Goal: Transaction & Acquisition: Book appointment/travel/reservation

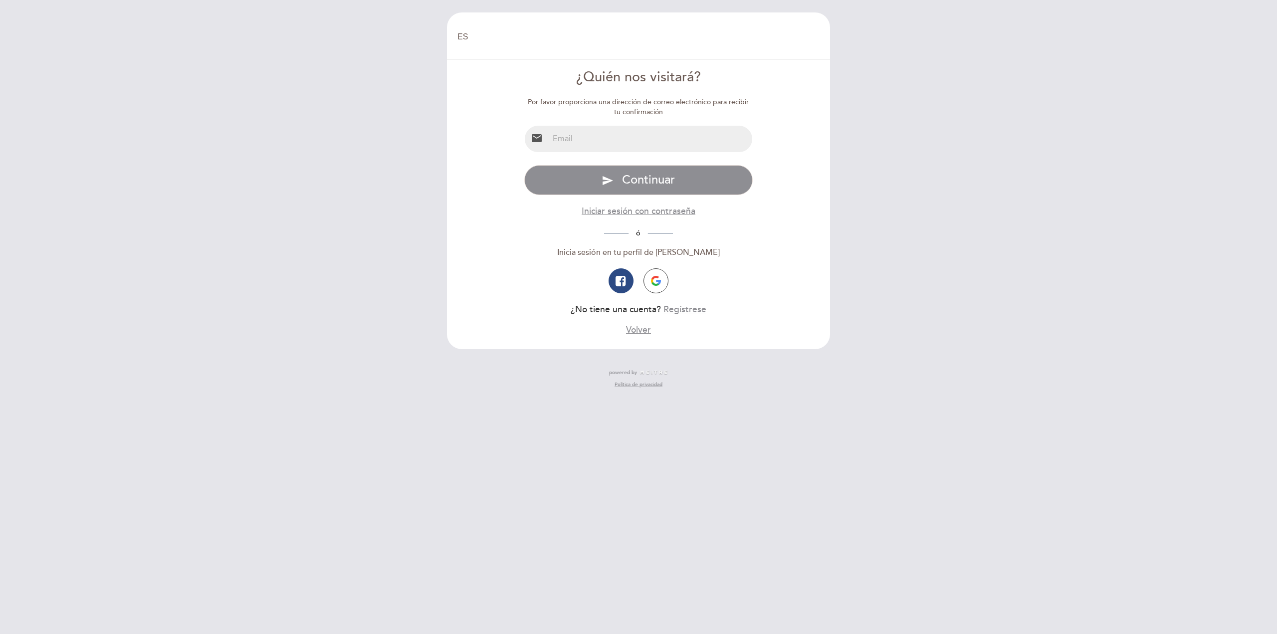
select select "es"
click at [636, 140] on input "email" at bounding box center [651, 139] width 204 height 26
type input "bpanizo@siemens.com"
click at [664, 180] on span "Continuar" at bounding box center [648, 180] width 53 height 14
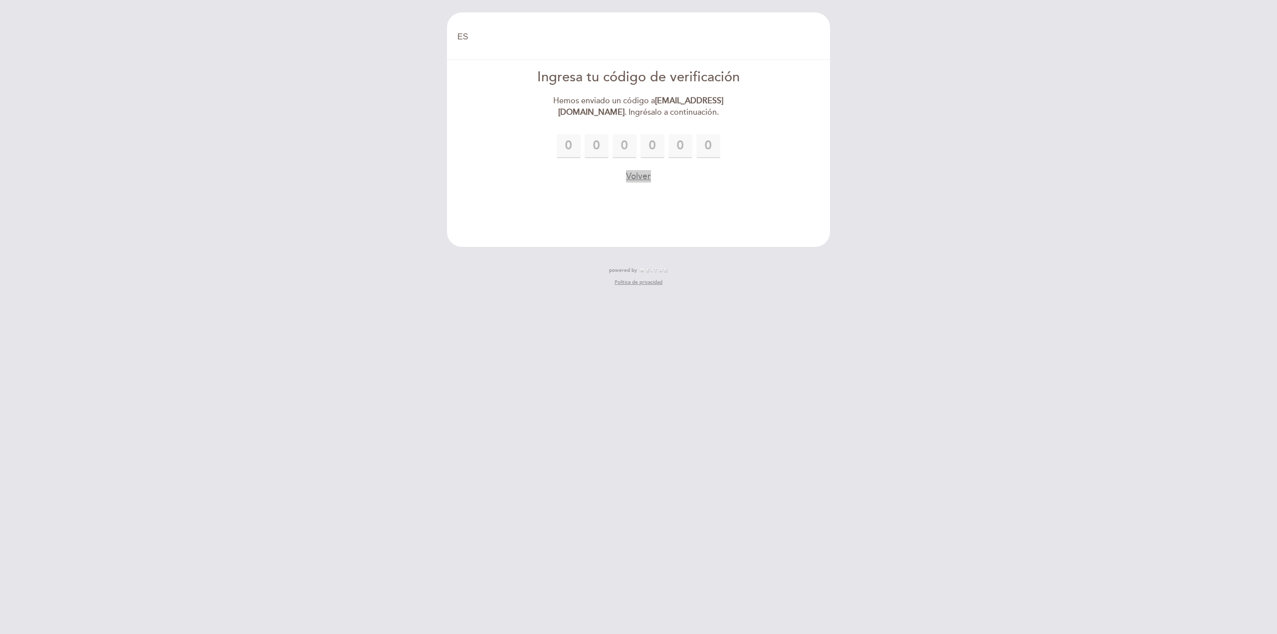
click at [640, 180] on button "Volver" at bounding box center [638, 176] width 25 height 12
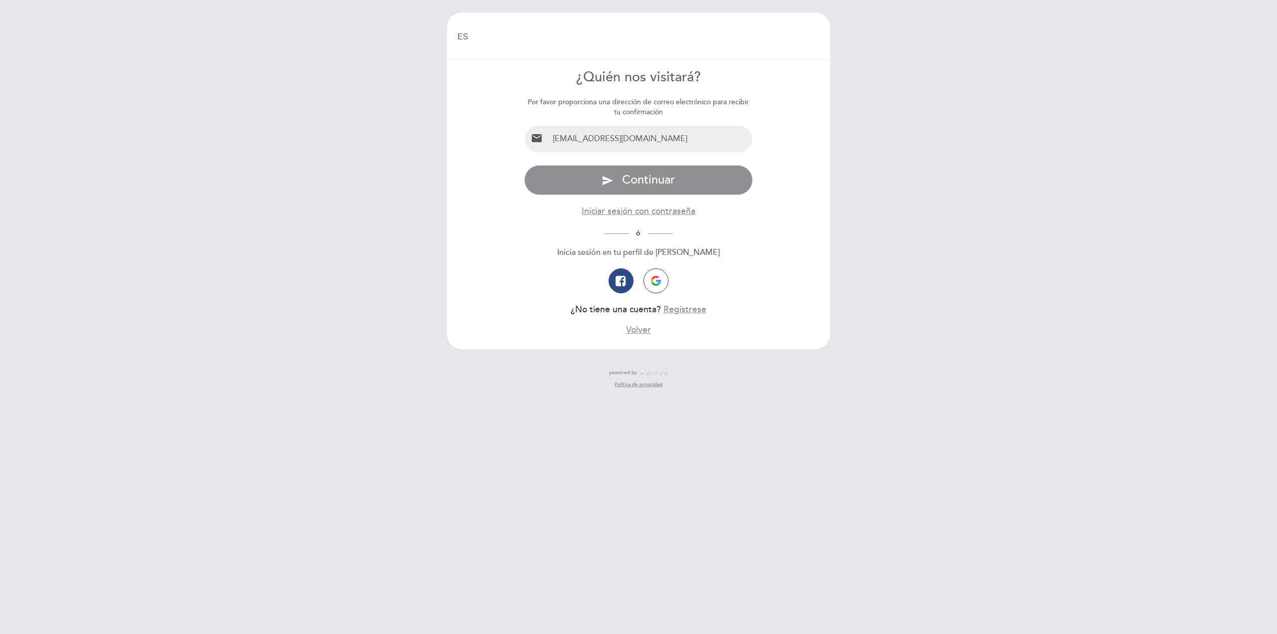
drag, startPoint x: 645, startPoint y: 141, endPoint x: 632, endPoint y: 141, distance: 12.5
click at [632, 141] on input "bpanizo@siemens.com" at bounding box center [651, 139] width 204 height 26
click at [616, 140] on input "bpanizo@siemens.com" at bounding box center [651, 139] width 204 height 26
type input "bpanizo@hotmail.com"
click at [662, 180] on span "Continuar" at bounding box center [648, 180] width 53 height 14
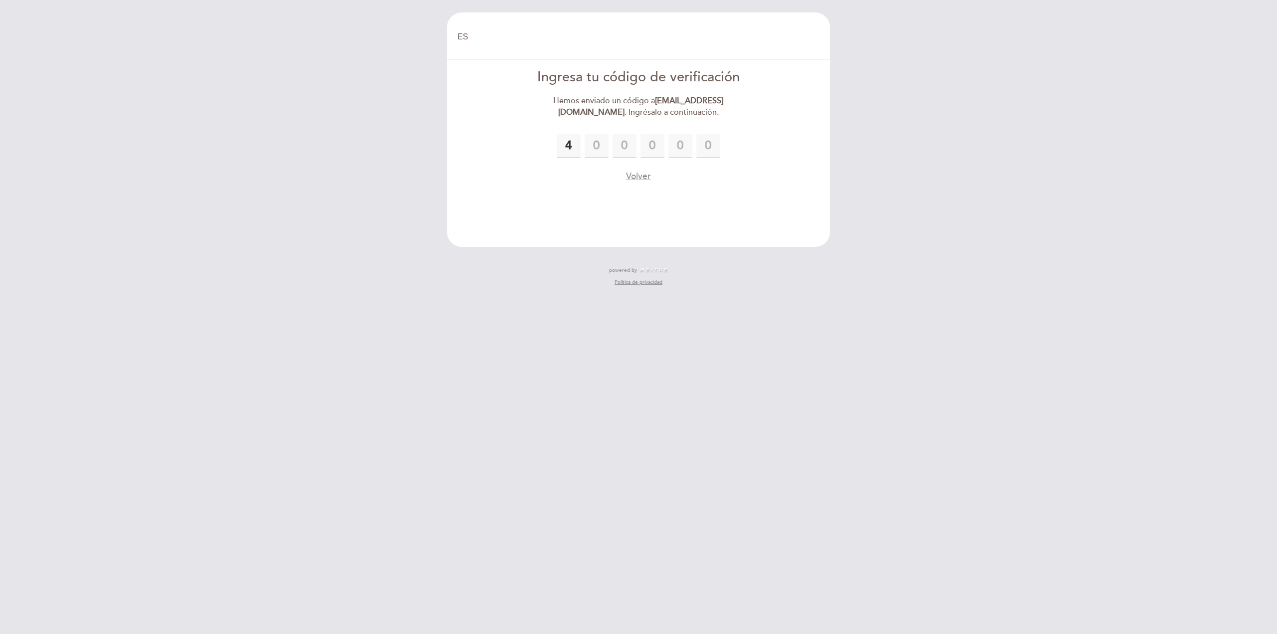
type input "4"
type input "0"
type input "9"
type input "3"
type input "6"
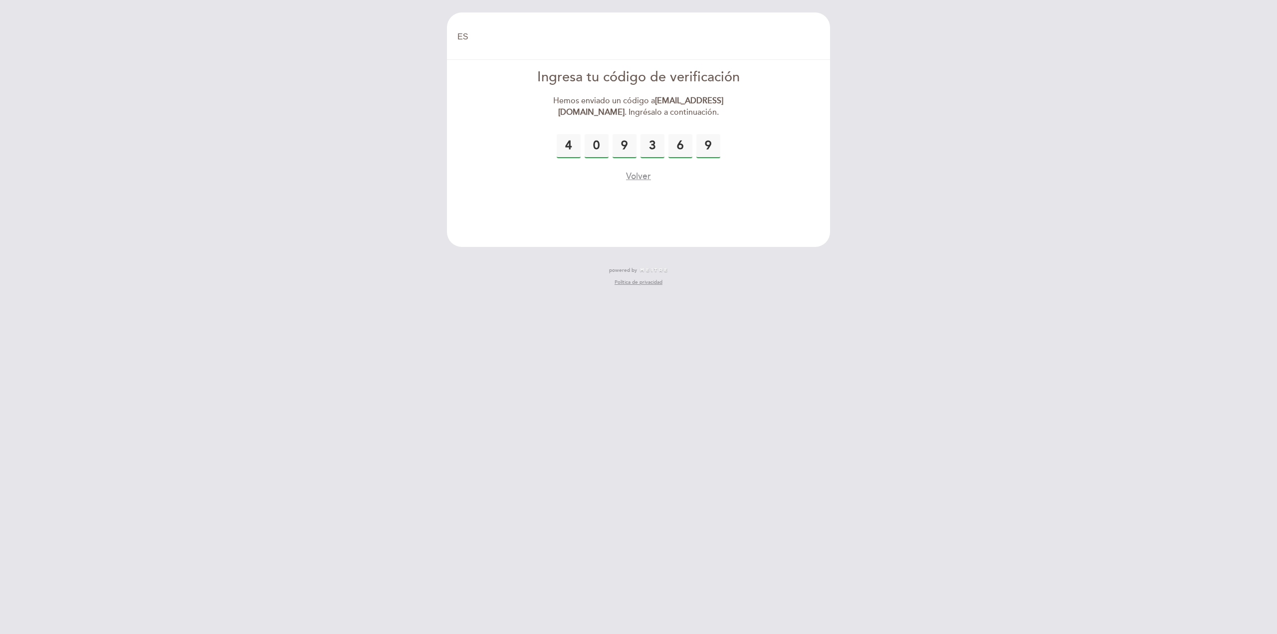
type input "9"
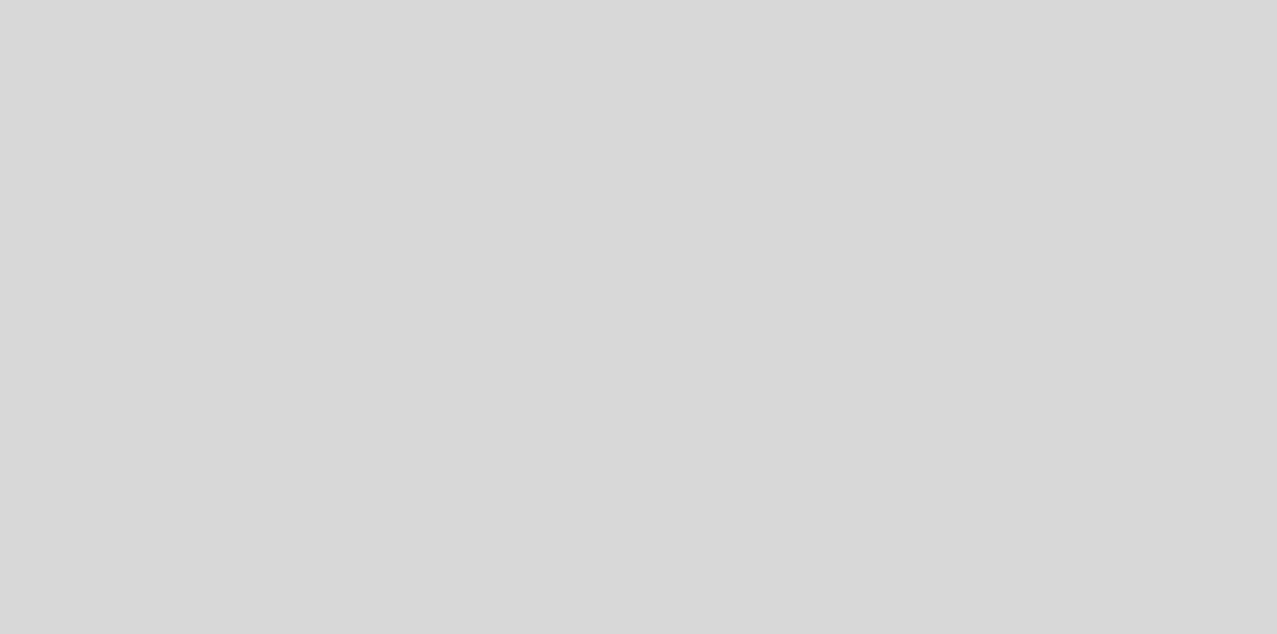
select select "es"
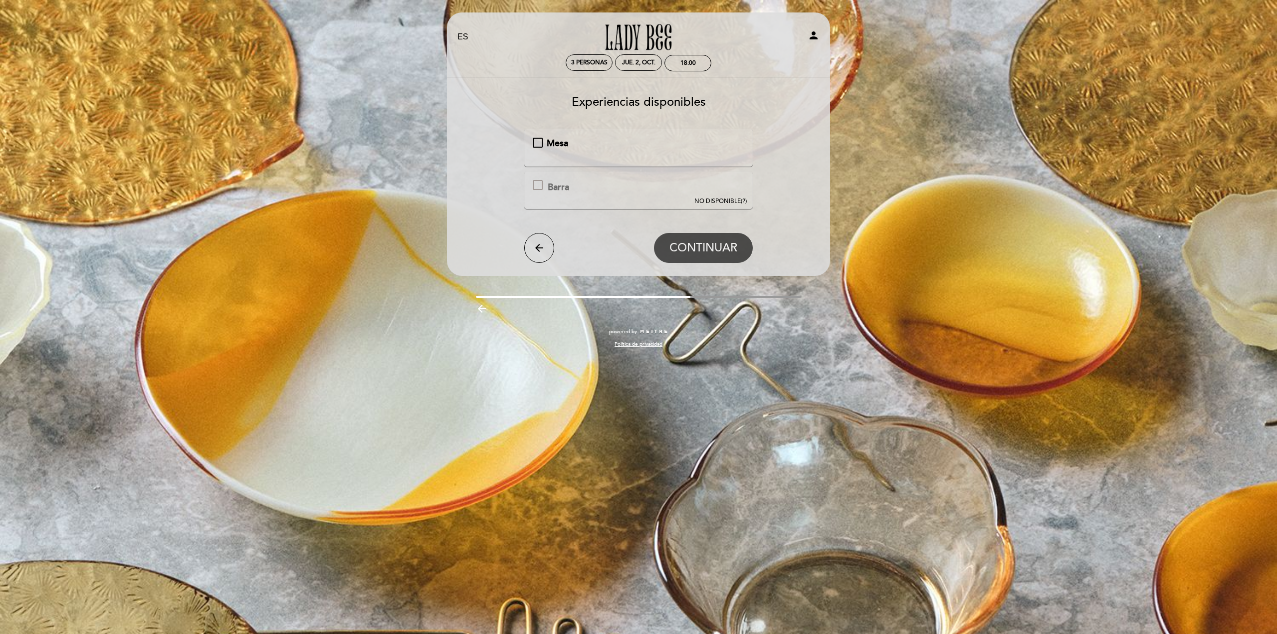
click at [541, 142] on div "Mesa" at bounding box center [639, 143] width 212 height 13
click at [699, 248] on span "CONTINUAR" at bounding box center [704, 248] width 68 height 14
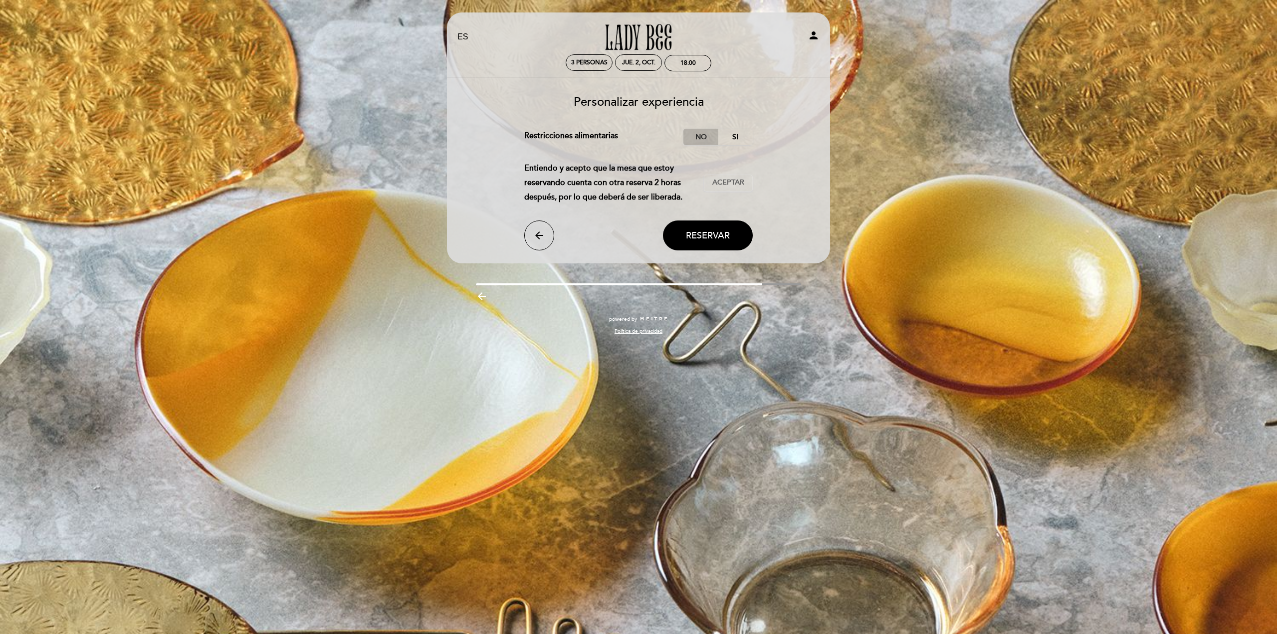
click at [701, 137] on label "No" at bounding box center [700, 137] width 35 height 16
click at [714, 241] on span "Reservar" at bounding box center [708, 235] width 44 height 11
click at [735, 182] on span "Aceptar" at bounding box center [728, 183] width 32 height 10
click at [725, 235] on span "Reservar" at bounding box center [708, 235] width 44 height 11
